Goal: Task Accomplishment & Management: Manage account settings

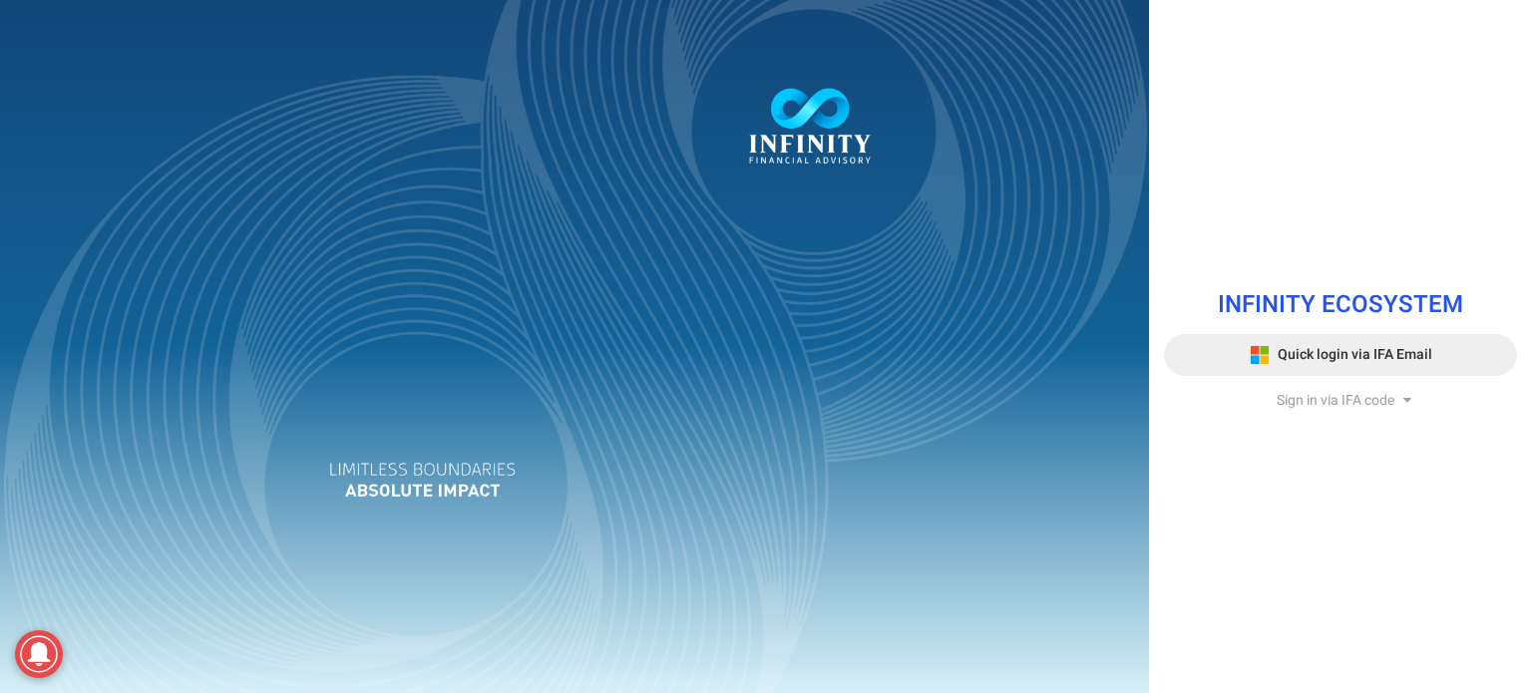
click at [1443, 370] on button "Quick login via IFA Email" at bounding box center [1340, 355] width 353 height 42
